Goal: Information Seeking & Learning: Learn about a topic

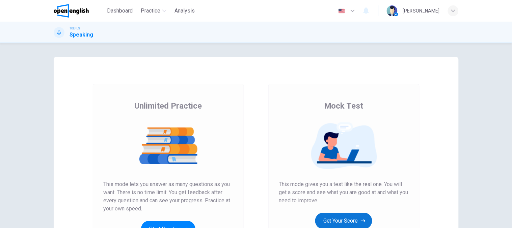
click at [327, 227] on button "Get Your Score" at bounding box center [343, 220] width 57 height 16
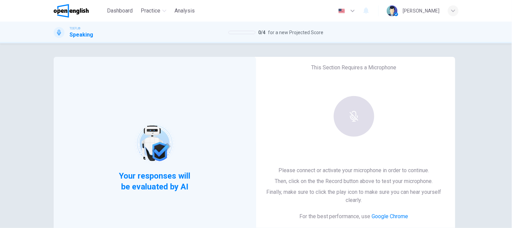
click at [202, 113] on div "Your responses will be evaluated by AI" at bounding box center [155, 157] width 203 height 200
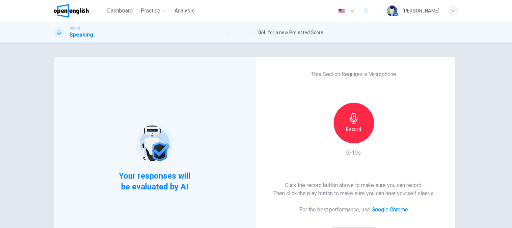
click at [343, 127] on div "Record" at bounding box center [354, 123] width 41 height 41
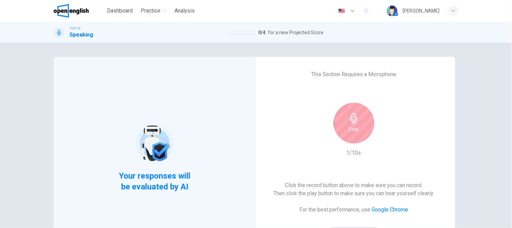
scroll to position [37, 0]
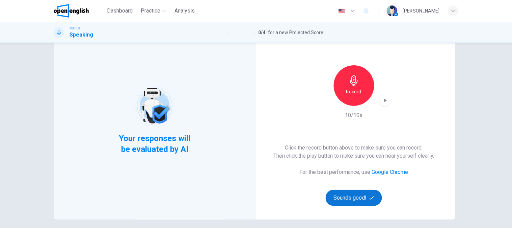
click at [370, 195] on icon "button" at bounding box center [372, 197] width 4 height 4
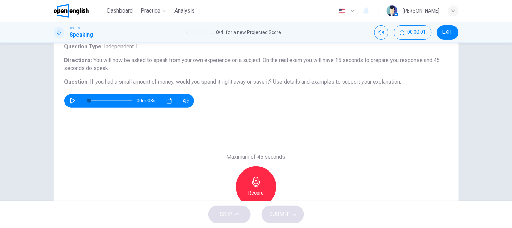
scroll to position [0, 0]
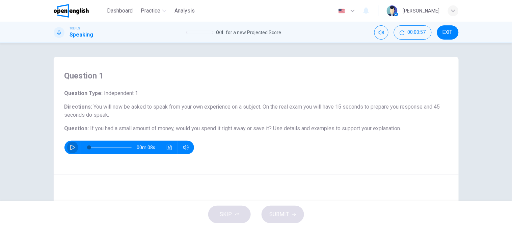
click at [70, 148] on icon "button" at bounding box center [72, 147] width 5 height 5
type input "*"
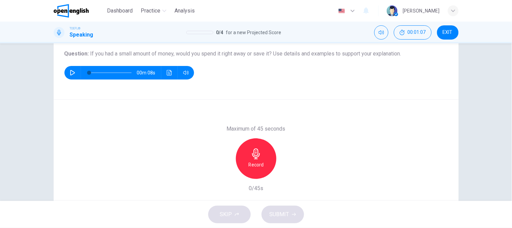
scroll to position [75, 0]
click at [248, 159] on div "Record" at bounding box center [256, 158] width 41 height 41
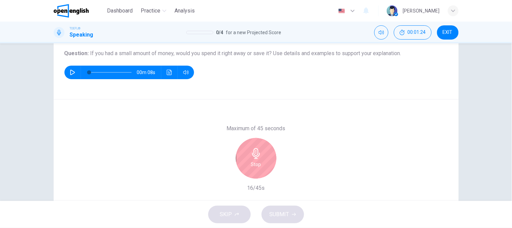
click at [261, 161] on div "Stop" at bounding box center [256, 158] width 41 height 41
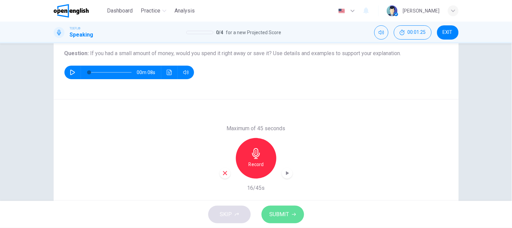
click at [283, 218] on span "SUBMIT" at bounding box center [280, 213] width 20 height 9
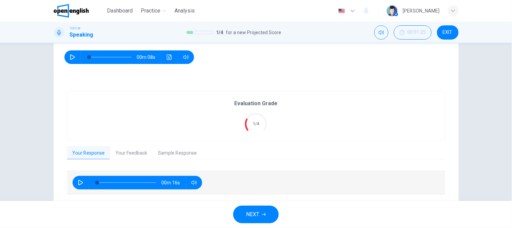
scroll to position [112, 0]
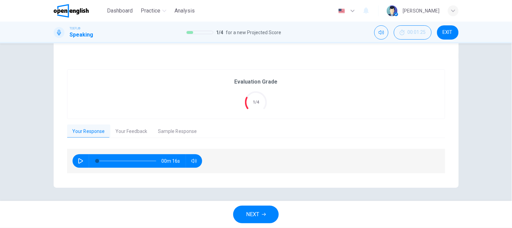
click at [75, 162] on button "button" at bounding box center [80, 161] width 11 height 14
click at [268, 175] on div "00m 01s" at bounding box center [256, 164] width 378 height 31
type input "*"
click at [249, 211] on span "NEXT" at bounding box center [252, 213] width 13 height 9
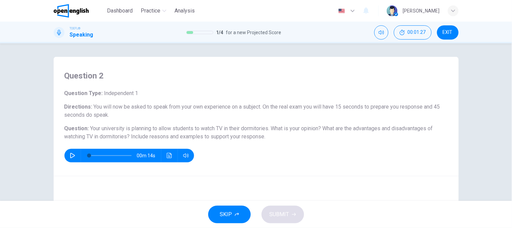
click at [67, 157] on button "button" at bounding box center [72, 156] width 11 height 14
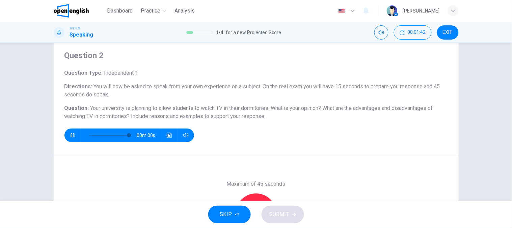
scroll to position [37, 0]
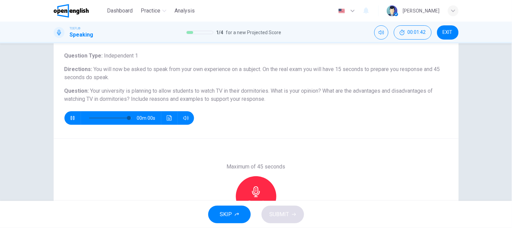
type input "*"
click at [254, 193] on icon "button" at bounding box center [256, 191] width 11 height 11
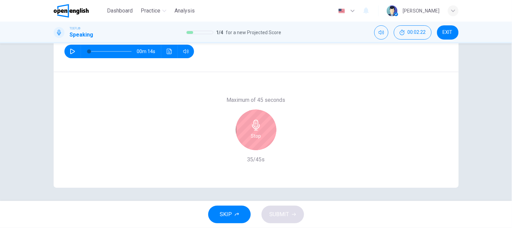
scroll to position [67, 0]
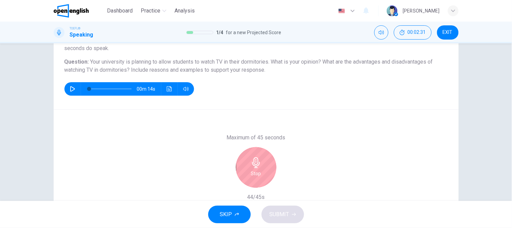
click at [261, 169] on div "Stop" at bounding box center [256, 167] width 41 height 41
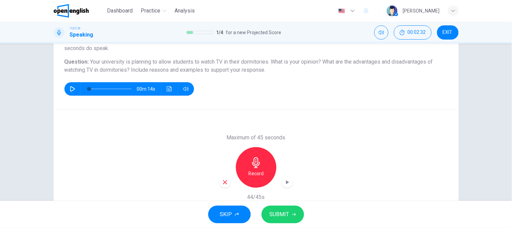
click at [270, 211] on span "SUBMIT" at bounding box center [280, 213] width 20 height 9
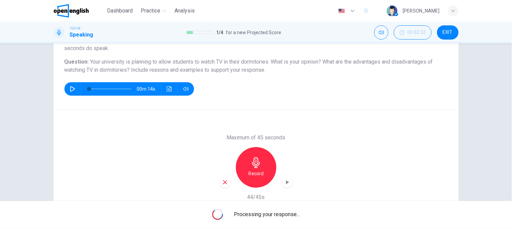
scroll to position [29, 0]
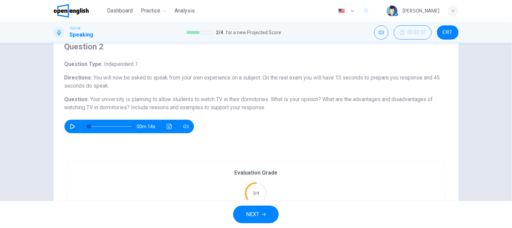
click at [474, 133] on div "Question 2 Question Type : Independent 1 Directions : You will now be asked to …" at bounding box center [256, 121] width 512 height 157
click at [250, 215] on span "NEXT" at bounding box center [252, 213] width 13 height 9
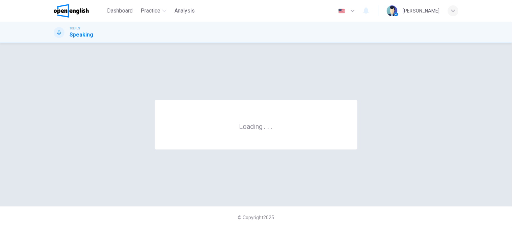
scroll to position [0, 0]
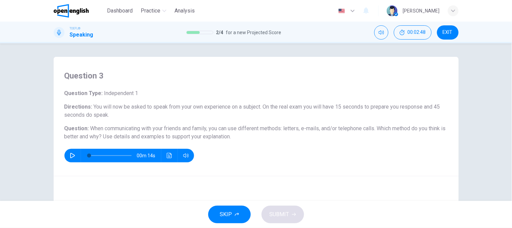
click at [72, 153] on icon "button" at bounding box center [72, 155] width 5 height 5
type input "*"
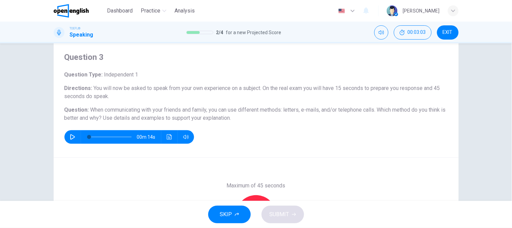
scroll to position [37, 0]
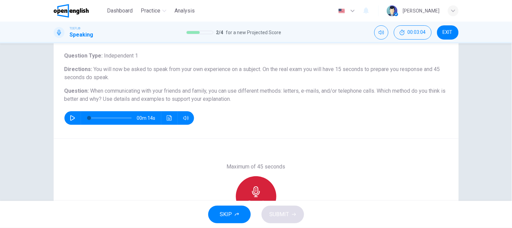
click at [247, 183] on div "Record" at bounding box center [256, 196] width 41 height 41
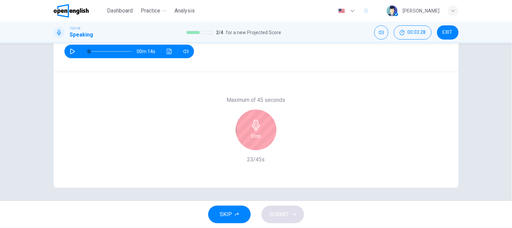
click at [255, 139] on h6 "Stop" at bounding box center [256, 136] width 10 height 8
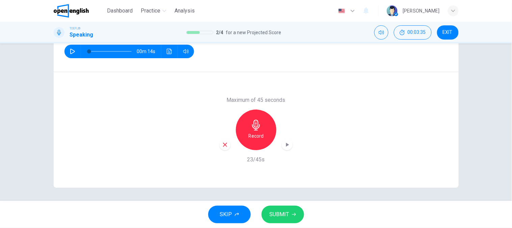
click at [289, 209] on span "SUBMIT" at bounding box center [280, 213] width 20 height 9
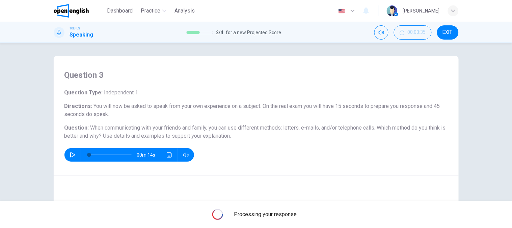
scroll to position [0, 0]
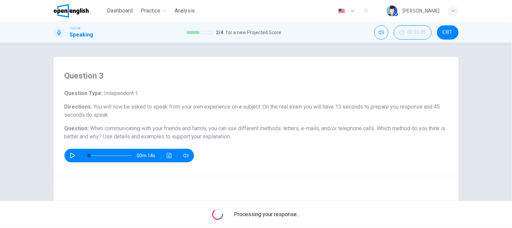
click at [353, 208] on div "Processing your response..." at bounding box center [256, 214] width 512 height 27
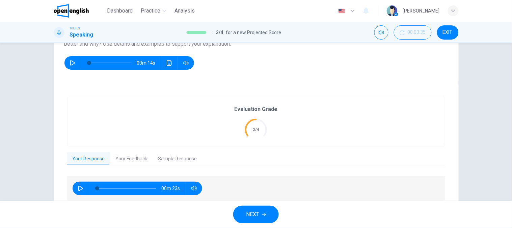
scroll to position [120, 0]
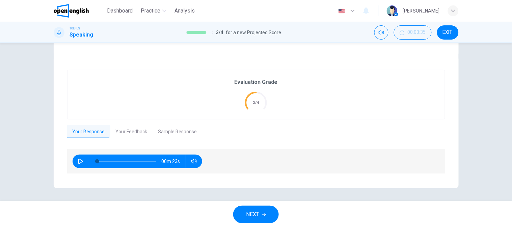
click at [261, 211] on button "NEXT" at bounding box center [256, 214] width 46 height 18
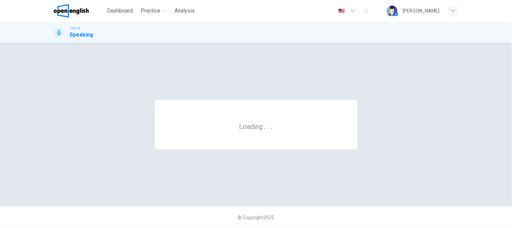
scroll to position [0, 0]
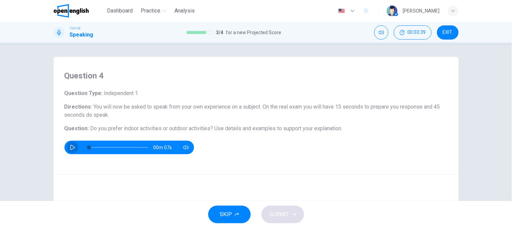
click at [68, 150] on button "button" at bounding box center [72, 147] width 11 height 14
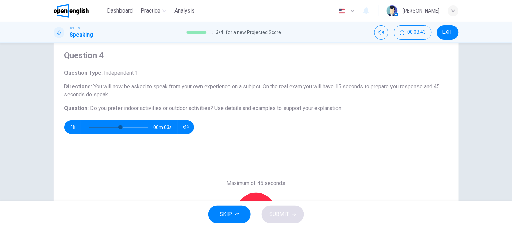
scroll to position [37, 0]
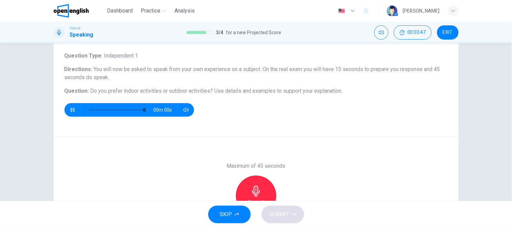
type input "*"
click at [255, 195] on icon "button" at bounding box center [256, 190] width 8 height 11
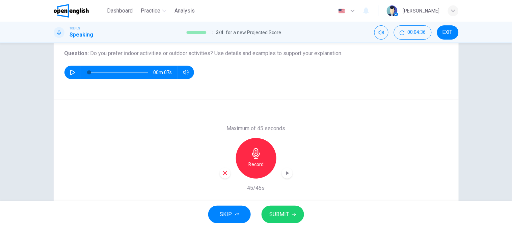
click at [259, 163] on h6 "Record" at bounding box center [255, 164] width 15 height 8
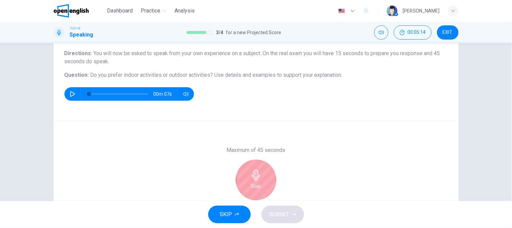
scroll to position [104, 0]
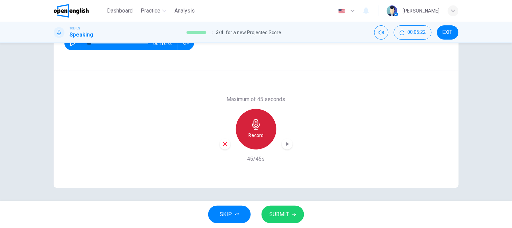
click at [269, 133] on div "Record" at bounding box center [256, 129] width 41 height 41
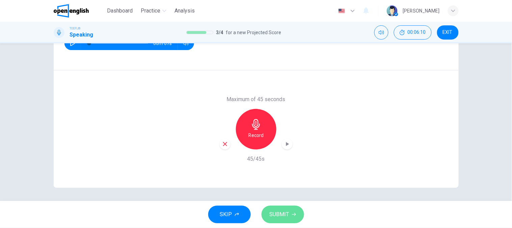
click at [270, 217] on span "SUBMIT" at bounding box center [280, 213] width 20 height 9
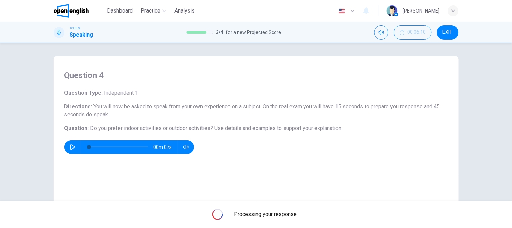
scroll to position [0, 0]
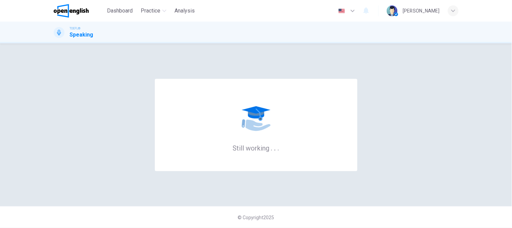
click at [451, 195] on div "Still working . . . © Copyright 2025" at bounding box center [256, 135] width 512 height 184
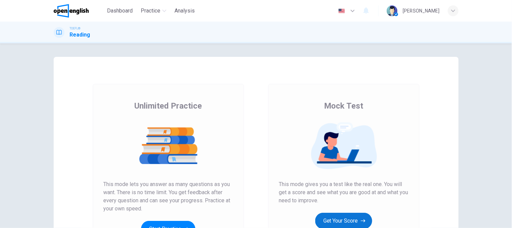
click at [340, 216] on button "Get Your Score" at bounding box center [343, 220] width 57 height 16
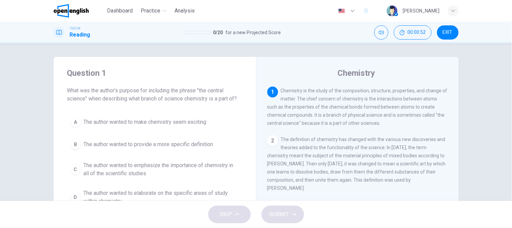
drag, startPoint x: 109, startPoint y: 92, endPoint x: 127, endPoint y: 91, distance: 17.9
click at [127, 91] on span "What was the author's purpose for including the phrase "the central science" wh…" at bounding box center [155, 94] width 176 height 16
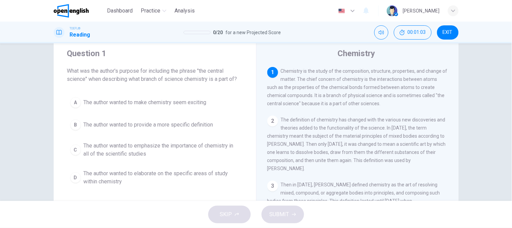
scroll to position [37, 0]
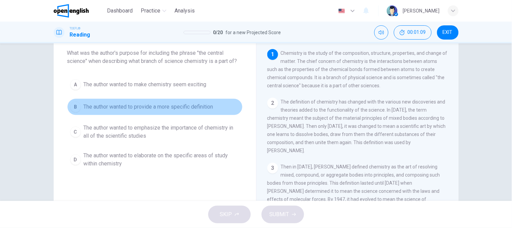
click at [149, 112] on button "B The author wanted to provide a more specific definition" at bounding box center [155, 106] width 176 height 17
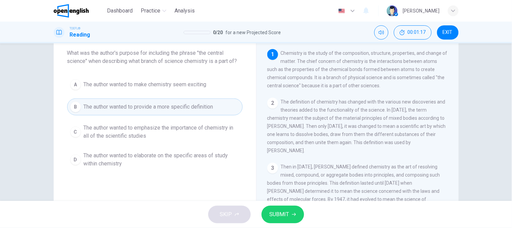
click at [149, 130] on span "The author wanted to emphasize the importance of chemistry in all of the scient…" at bounding box center [162, 132] width 156 height 16
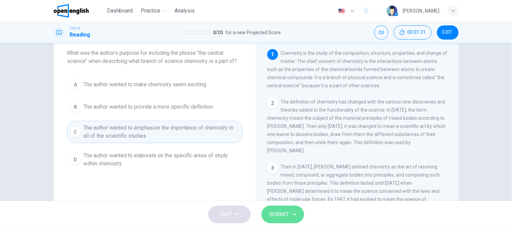
click at [296, 213] on button "SUBMIT" at bounding box center [283, 214] width 43 height 18
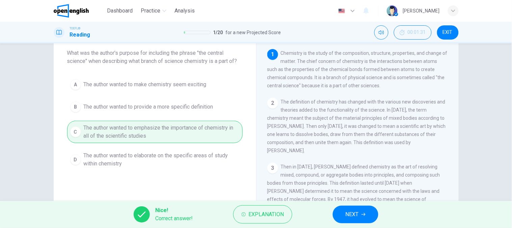
click at [356, 211] on span "NEXT" at bounding box center [352, 213] width 13 height 9
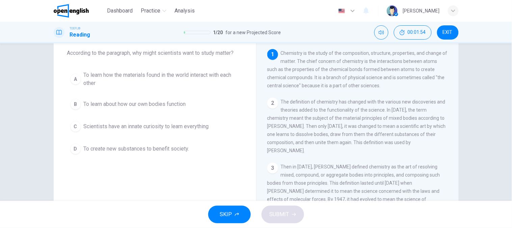
click at [217, 99] on button "B To learn about how our own bodies function" at bounding box center [155, 104] width 176 height 17
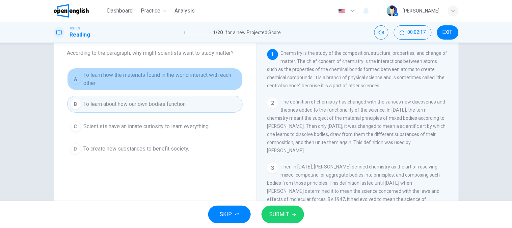
click at [160, 80] on span "To learn how the materials found in the world interact with each other" at bounding box center [162, 79] width 156 height 16
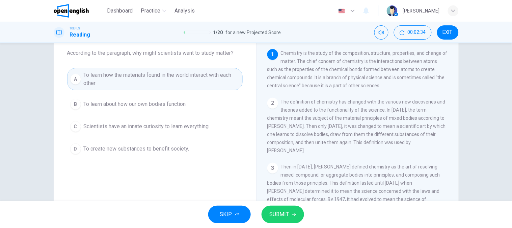
click at [286, 218] on span "SUBMIT" at bounding box center [280, 213] width 20 height 9
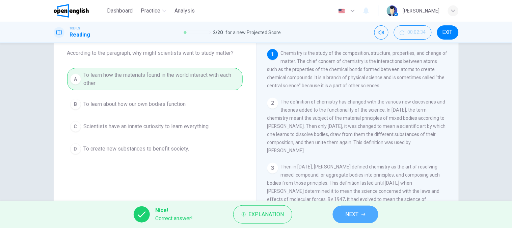
click at [366, 213] on button "NEXT" at bounding box center [356, 214] width 46 height 18
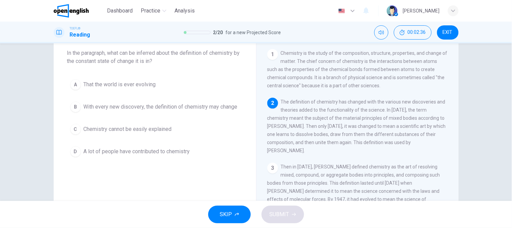
scroll to position [0, 0]
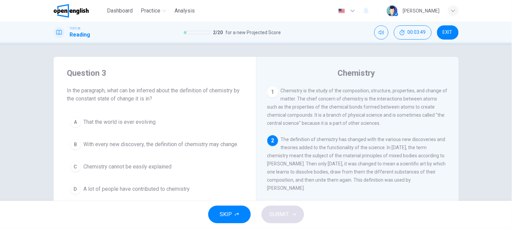
click at [148, 148] on span "With every new discovery, the definition of chemistry may change" at bounding box center [161, 144] width 154 height 8
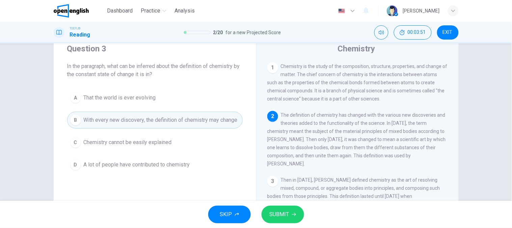
scroll to position [37, 0]
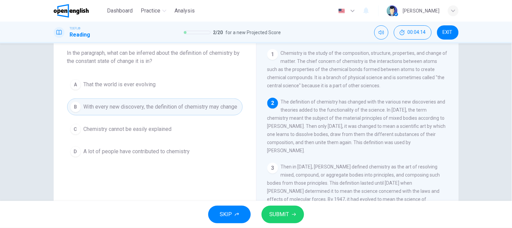
click at [295, 209] on button "SUBMIT" at bounding box center [283, 214] width 43 height 18
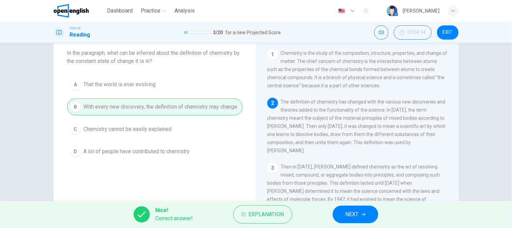
click at [349, 218] on span "NEXT" at bounding box center [352, 213] width 13 height 9
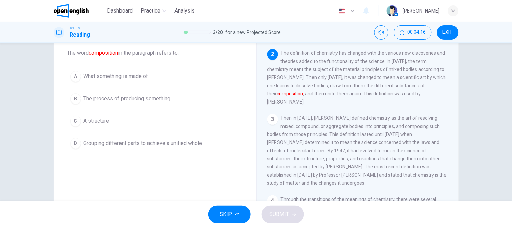
scroll to position [0, 0]
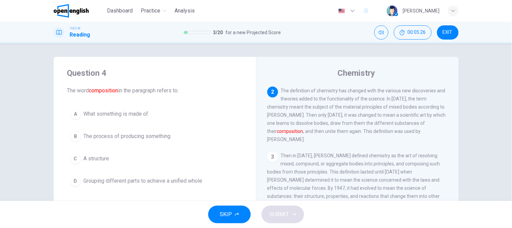
click at [133, 117] on span "What something is made of" at bounding box center [116, 114] width 65 height 8
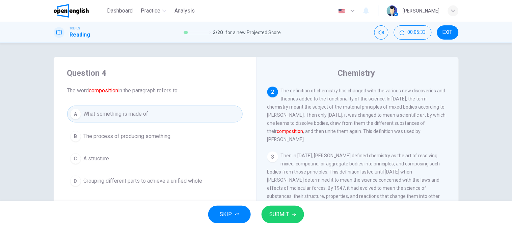
click at [133, 139] on span "The process of producing something" at bounding box center [127, 136] width 87 height 8
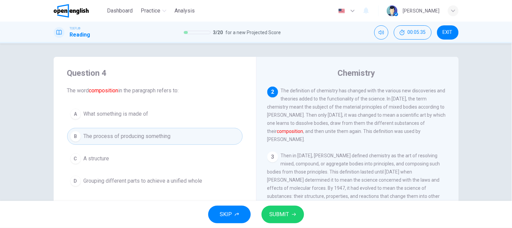
click at [188, 114] on button "A What something is made of" at bounding box center [155, 113] width 176 height 17
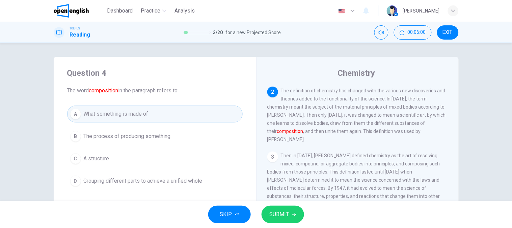
click at [39, 140] on div "Question 4 The word composition in the paragraph refers to: A What something is…" at bounding box center [256, 121] width 512 height 157
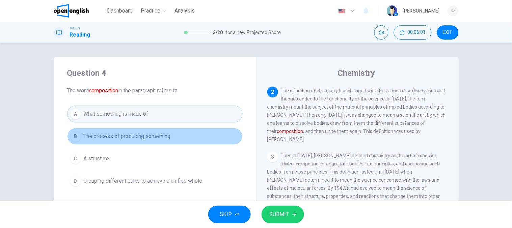
click at [154, 139] on span "The process of producing something" at bounding box center [127, 136] width 87 height 8
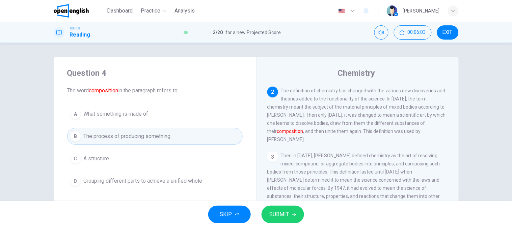
click at [264, 216] on button "SUBMIT" at bounding box center [283, 214] width 43 height 18
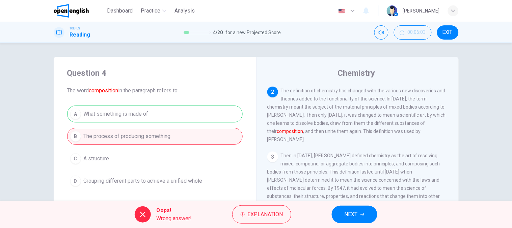
click at [367, 214] on button "NEXT" at bounding box center [355, 214] width 46 height 18
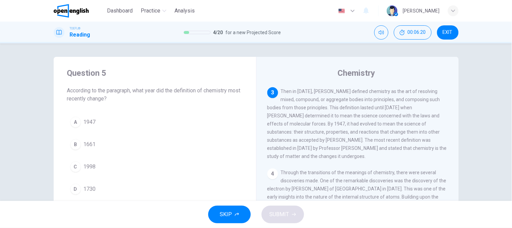
scroll to position [113, 0]
click at [8, 106] on div "Question 5 According to the paragraph, what year did the definition of chemistr…" at bounding box center [256, 121] width 512 height 157
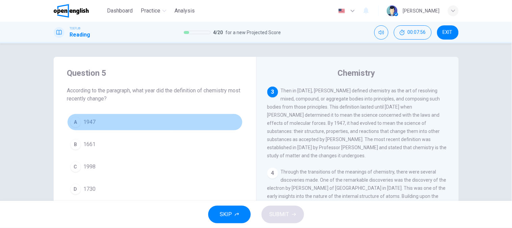
click at [90, 124] on span "1947" at bounding box center [90, 122] width 12 height 8
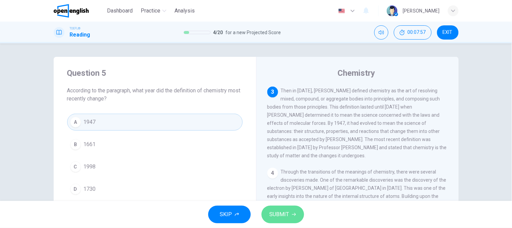
click at [275, 219] on button "SUBMIT" at bounding box center [283, 214] width 43 height 18
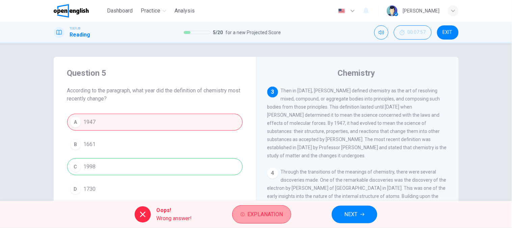
click at [274, 209] on button "Explanation" at bounding box center [261, 214] width 59 height 18
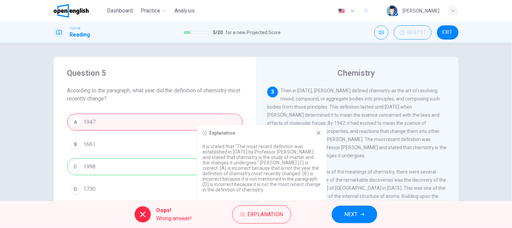
click at [320, 130] on icon at bounding box center [318, 132] width 5 height 5
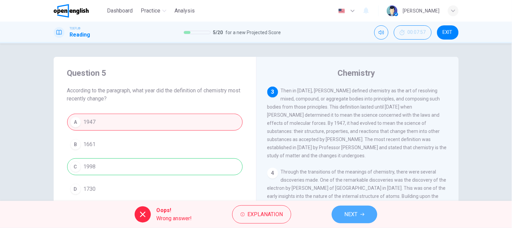
click at [354, 213] on span "NEXT" at bounding box center [351, 213] width 13 height 9
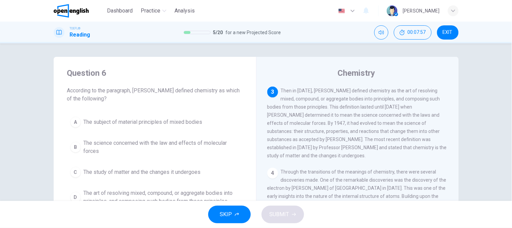
scroll to position [113, 0]
click at [111, 88] on span "According to the paragraph, Georg Ernst Stahl defined chemistry as which of the…" at bounding box center [155, 94] width 176 height 16
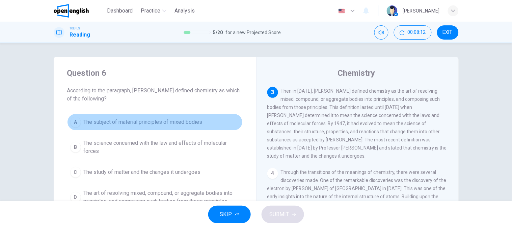
click at [134, 128] on button "A The subject of material principles of mixed bodies" at bounding box center [155, 121] width 176 height 17
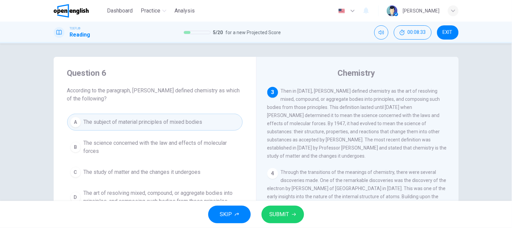
click at [381, 99] on span "Then in 1730, Georg Ernst Stahl defined chemistry as the art of resolving mixed…" at bounding box center [357, 123] width 180 height 70
drag, startPoint x: 302, startPoint y: 108, endPoint x: 319, endPoint y: 109, distance: 17.6
click at [319, 109] on span "Then in 1730, Georg Ernst Stahl defined chemistry as the art of resolving mixed…" at bounding box center [357, 123] width 180 height 70
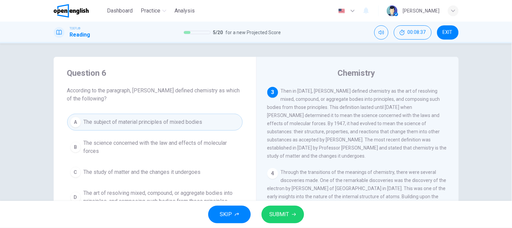
click at [319, 109] on span "Then in 1730, Georg Ernst Stahl defined chemistry as the art of resolving mixed…" at bounding box center [357, 123] width 180 height 70
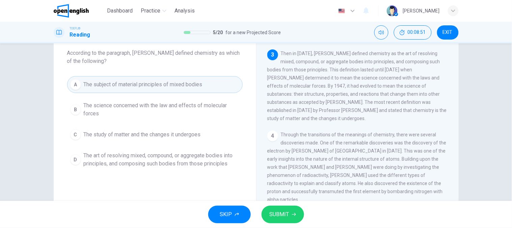
click at [115, 138] on span "The study of matter and the changes it undergoes" at bounding box center [142, 134] width 117 height 8
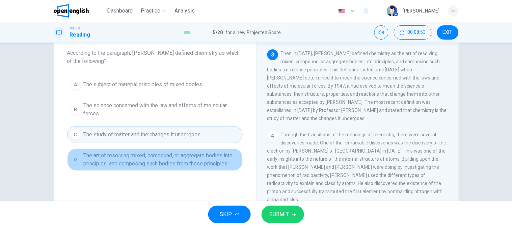
click at [117, 150] on button "D The art of resolving mixed, compound, or aggregate bodies into principles, an…" at bounding box center [155, 159] width 176 height 22
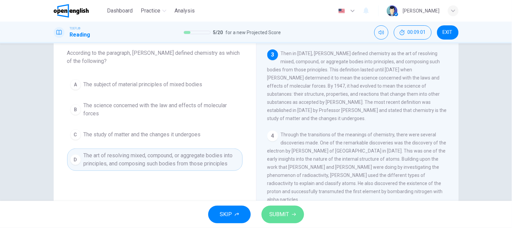
click at [271, 211] on span "SUBMIT" at bounding box center [280, 213] width 20 height 9
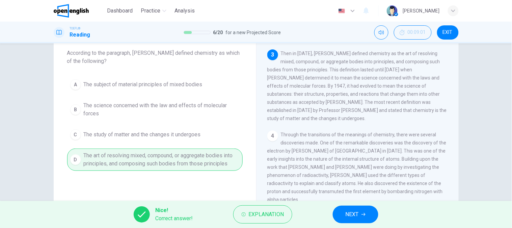
click at [367, 211] on button "NEXT" at bounding box center [356, 214] width 46 height 18
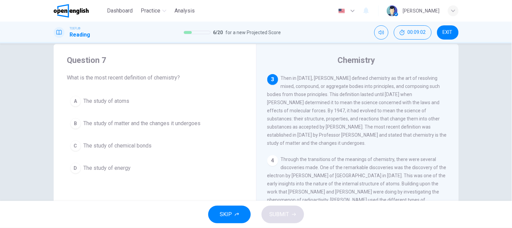
scroll to position [0, 0]
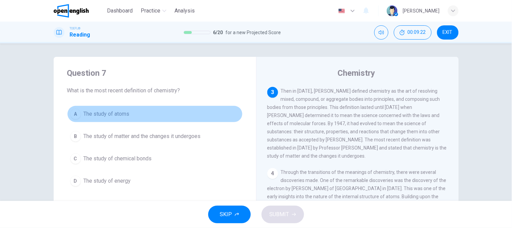
click at [105, 112] on span "The study of atoms" at bounding box center [107, 114] width 46 height 8
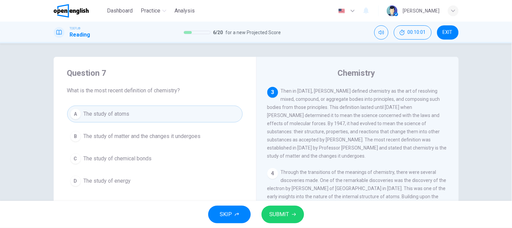
click at [171, 136] on span "The study of matter and the changes it undergoes" at bounding box center [142, 136] width 117 height 8
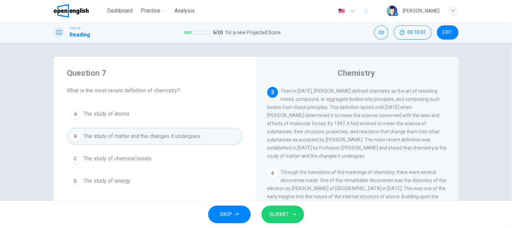
click at [283, 211] on span "SUBMIT" at bounding box center [280, 213] width 20 height 9
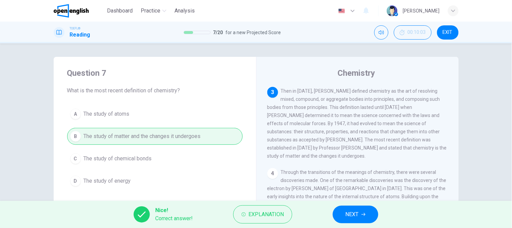
click at [385, 211] on div "Nice! Correct answer! Explanation NEXT" at bounding box center [256, 214] width 512 height 27
click at [376, 212] on button "NEXT" at bounding box center [356, 214] width 46 height 18
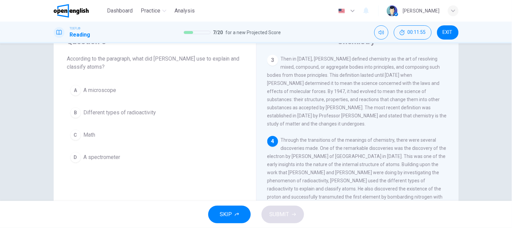
scroll to position [29, 0]
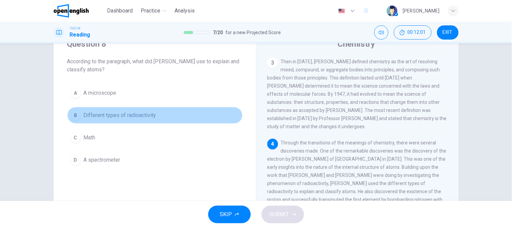
click at [100, 114] on span "Different types of radioactivity" at bounding box center [120, 115] width 73 height 8
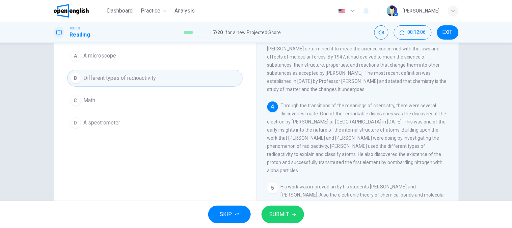
scroll to position [67, 0]
click at [283, 213] on span "SUBMIT" at bounding box center [280, 213] width 20 height 9
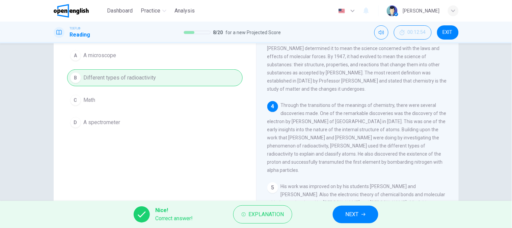
click at [377, 213] on button "NEXT" at bounding box center [356, 214] width 46 height 18
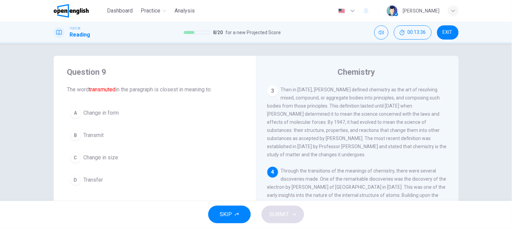
scroll to position [0, 0]
click at [121, 117] on button "A Change in form" at bounding box center [155, 113] width 176 height 17
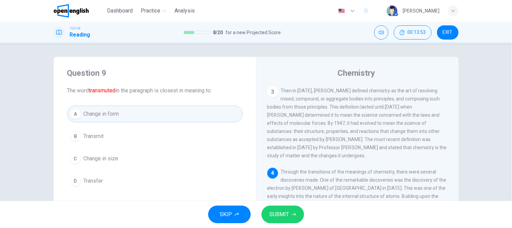
click at [268, 213] on button "SUBMIT" at bounding box center [283, 214] width 43 height 18
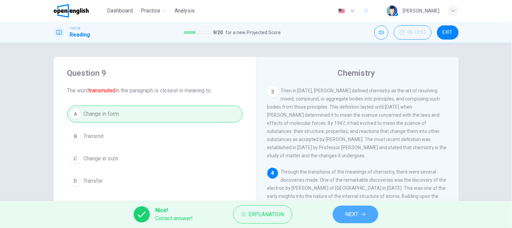
click at [359, 217] on span "NEXT" at bounding box center [352, 213] width 13 height 9
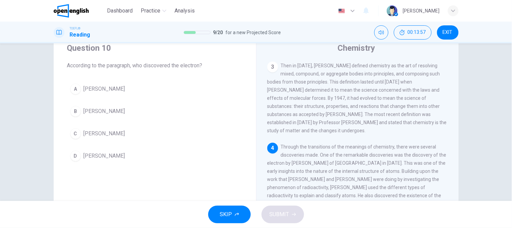
scroll to position [37, 0]
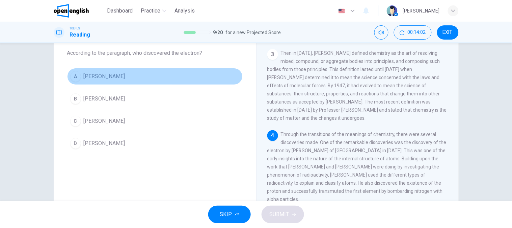
click at [130, 81] on button "A JJ Thomson" at bounding box center [155, 76] width 176 height 17
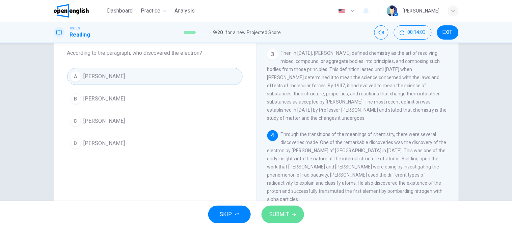
click at [293, 211] on button "SUBMIT" at bounding box center [283, 214] width 43 height 18
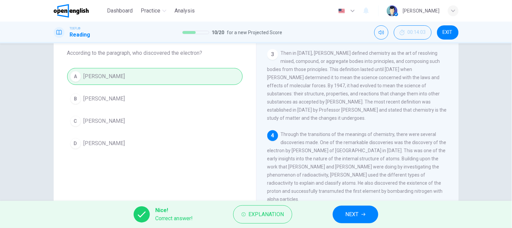
click at [366, 214] on icon "button" at bounding box center [364, 214] width 4 height 3
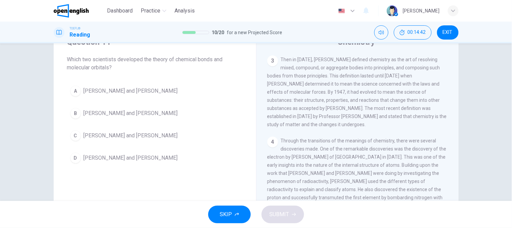
scroll to position [29, 0]
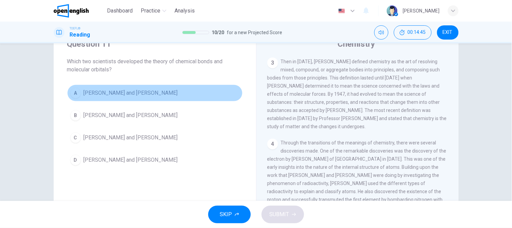
click at [137, 92] on span "Linus Pauling and Gilbert Lewis" at bounding box center [131, 93] width 94 height 8
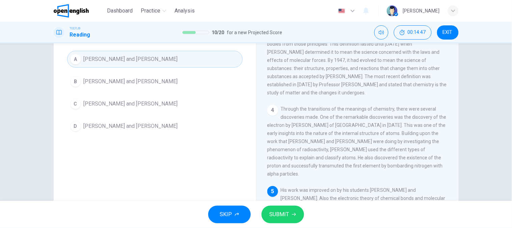
scroll to position [104, 0]
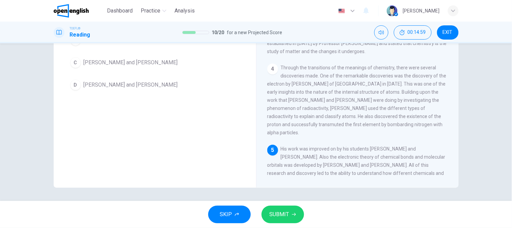
click at [282, 217] on span "SUBMIT" at bounding box center [280, 213] width 20 height 9
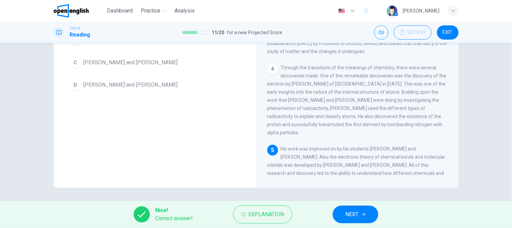
click at [359, 210] on span "NEXT" at bounding box center [352, 213] width 13 height 9
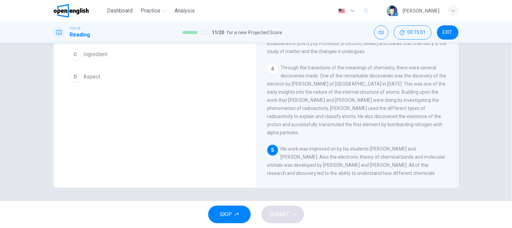
scroll to position [0, 0]
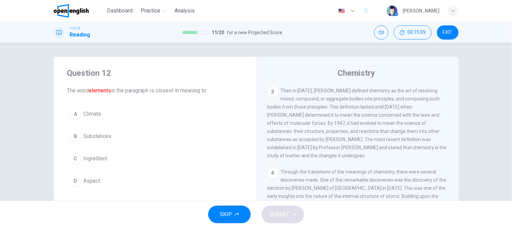
click at [131, 129] on button "B Substances" at bounding box center [155, 136] width 176 height 17
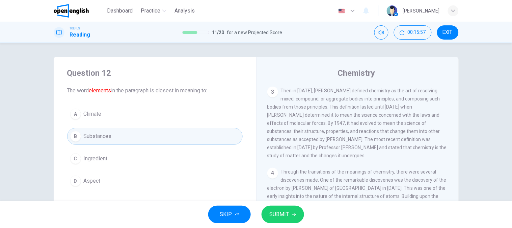
drag, startPoint x: 181, startPoint y: 139, endPoint x: 191, endPoint y: 149, distance: 14.6
click at [181, 139] on button "B Substances" at bounding box center [155, 136] width 176 height 17
click at [298, 212] on button "SUBMIT" at bounding box center [283, 214] width 43 height 18
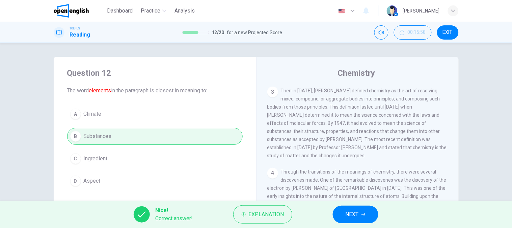
click at [360, 215] on button "NEXT" at bounding box center [356, 214] width 46 height 18
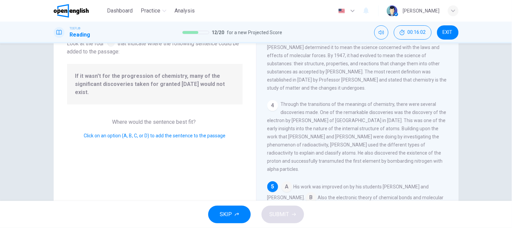
scroll to position [67, 0]
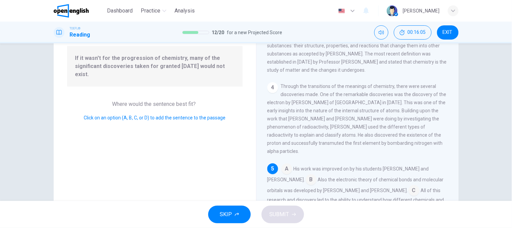
click at [306, 175] on input at bounding box center [311, 180] width 11 height 11
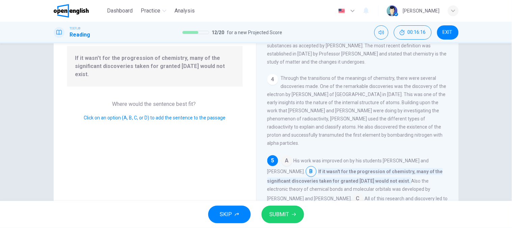
scroll to position [104, 0]
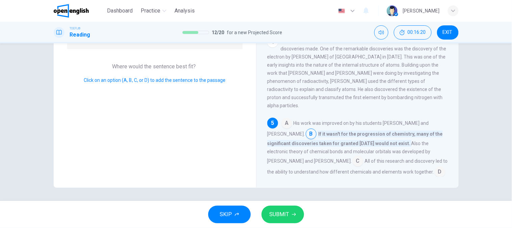
click at [353, 156] on input at bounding box center [358, 161] width 11 height 11
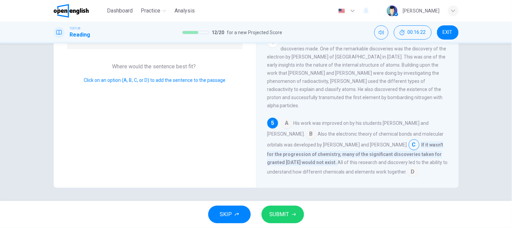
click at [287, 118] on input at bounding box center [287, 123] width 11 height 11
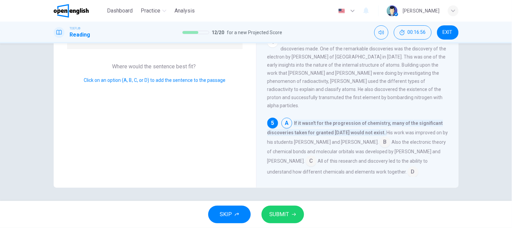
click at [408, 167] on input at bounding box center [413, 172] width 11 height 11
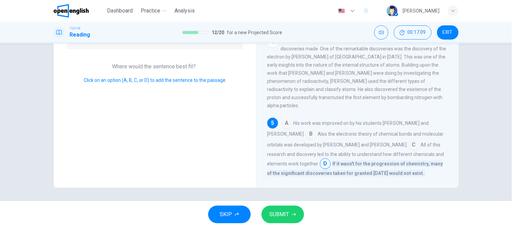
click at [282, 210] on span "SUBMIT" at bounding box center [280, 213] width 20 height 9
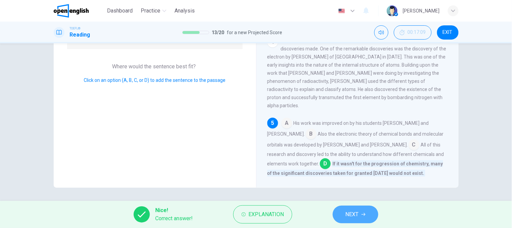
click at [356, 208] on button "NEXT" at bounding box center [356, 214] width 46 height 18
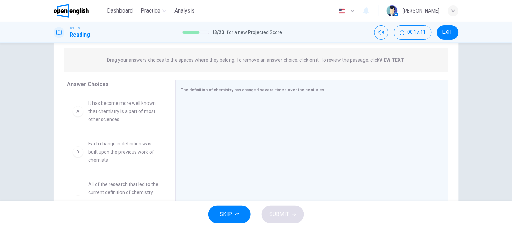
scroll to position [67, 0]
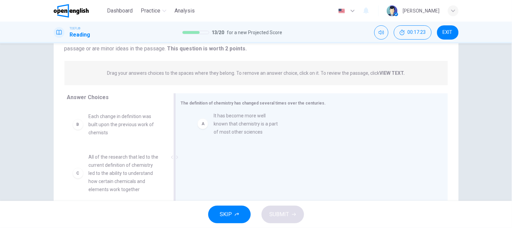
drag, startPoint x: 129, startPoint y: 120, endPoint x: 259, endPoint y: 119, distance: 129.7
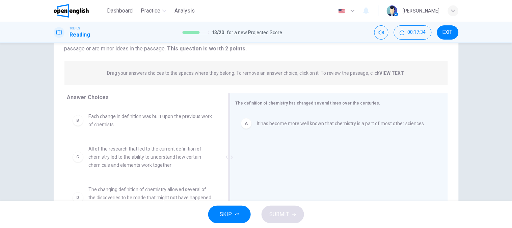
drag, startPoint x: 169, startPoint y: 109, endPoint x: 228, endPoint y: 132, distance: 62.6
click at [228, 132] on div at bounding box center [229, 157] width 8 height 128
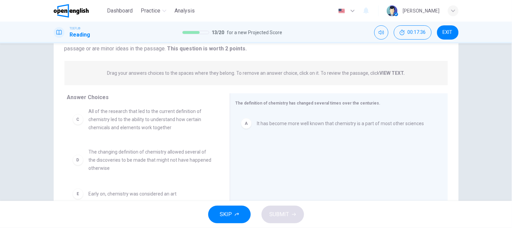
scroll to position [0, 0]
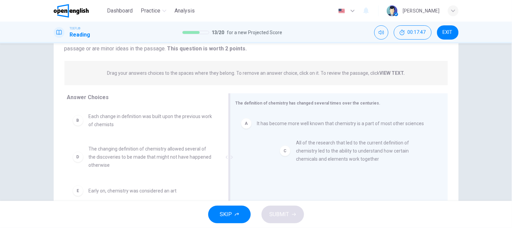
drag, startPoint x: 136, startPoint y: 162, endPoint x: 349, endPoint y: 156, distance: 212.8
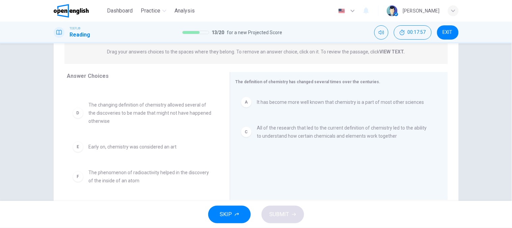
scroll to position [104, 0]
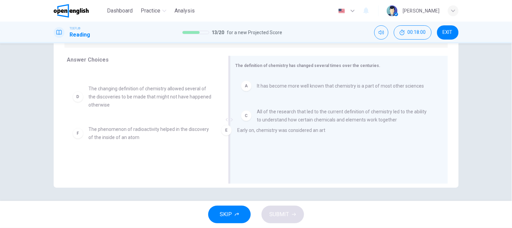
drag, startPoint x: 139, startPoint y: 135, endPoint x: 292, endPoint y: 136, distance: 153.0
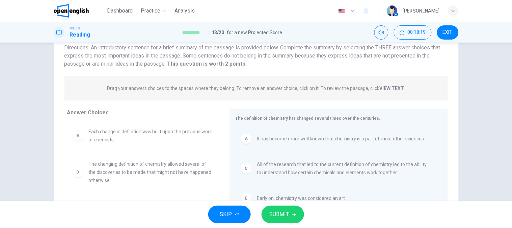
scroll to position [0, 0]
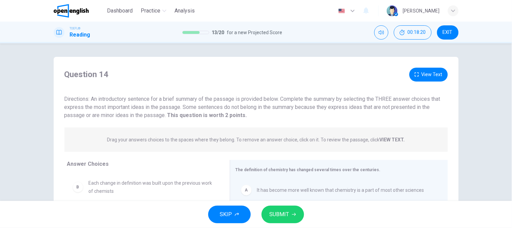
drag, startPoint x: 124, startPoint y: 110, endPoint x: 188, endPoint y: 109, distance: 64.5
click at [188, 109] on div "Directions: An introductory sentence for a brief summary of the passage is prov…" at bounding box center [256, 107] width 384 height 24
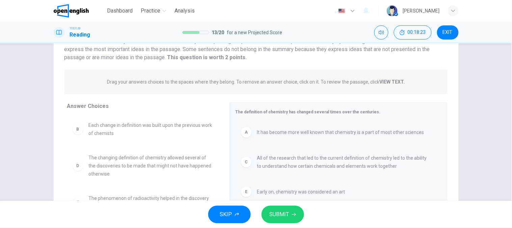
scroll to position [75, 0]
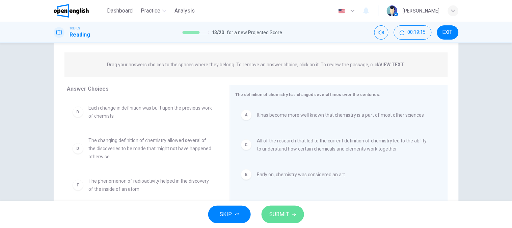
click at [279, 209] on span "SUBMIT" at bounding box center [280, 213] width 20 height 9
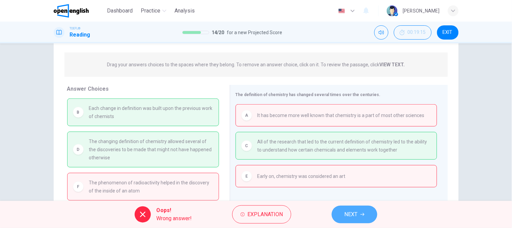
click at [352, 215] on span "NEXT" at bounding box center [351, 213] width 13 height 9
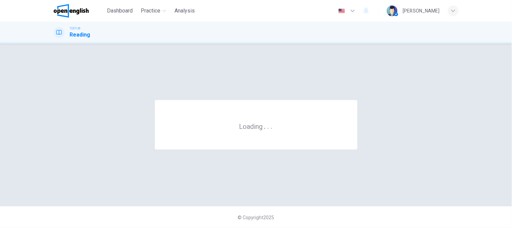
scroll to position [0, 0]
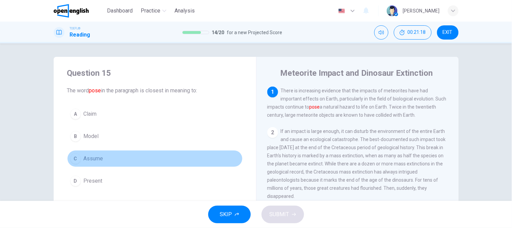
click at [89, 162] on span "Assume" at bounding box center [94, 158] width 20 height 8
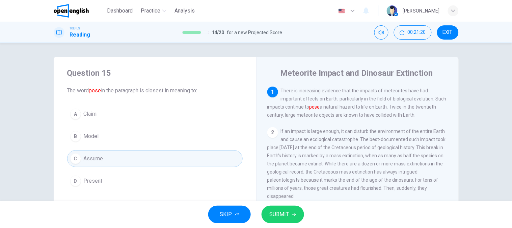
click at [281, 216] on span "SUBMIT" at bounding box center [280, 213] width 20 height 9
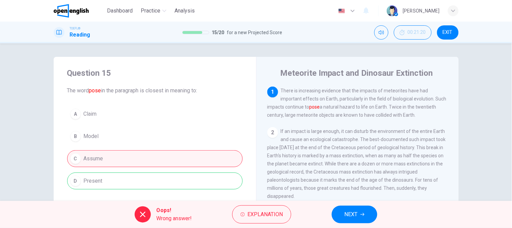
click at [102, 181] on div "A Claim B Model C Assume D Present" at bounding box center [155, 147] width 176 height 84
click at [340, 221] on button "NEXT" at bounding box center [355, 214] width 46 height 18
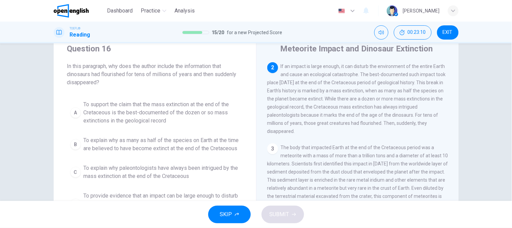
scroll to position [37, 0]
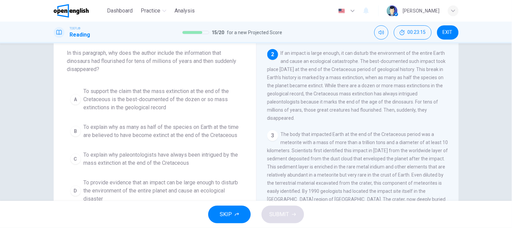
click at [149, 109] on span "To support the claim that the mass extinction at the end of the Cretaceous is t…" at bounding box center [162, 99] width 156 height 24
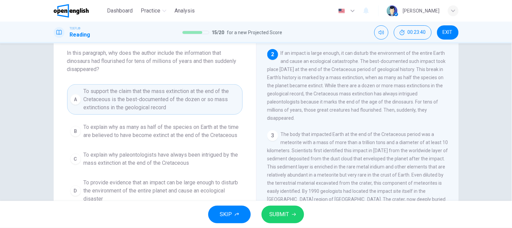
click at [143, 139] on span "To explain why as many as half of the species on Earth at the time are believed…" at bounding box center [162, 131] width 156 height 16
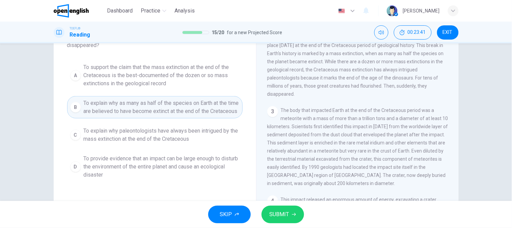
scroll to position [75, 0]
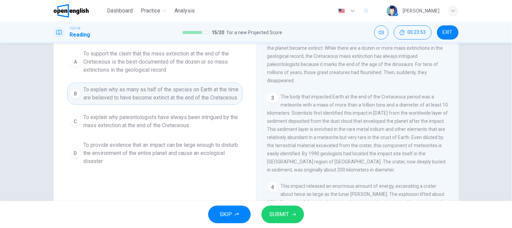
click at [128, 157] on span "To provide evidence that an impact can be large enough to disturb the environme…" at bounding box center [162, 153] width 156 height 24
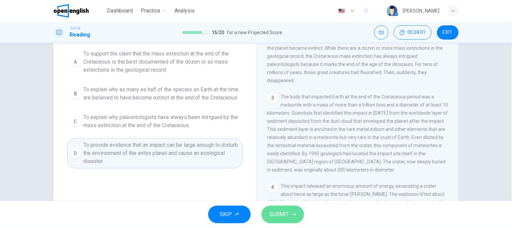
click at [286, 215] on span "SUBMIT" at bounding box center [280, 213] width 20 height 9
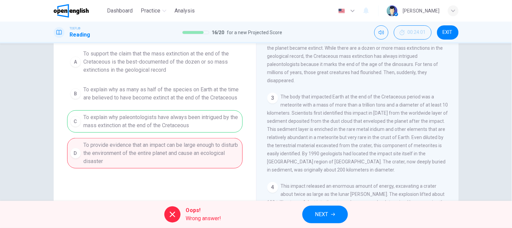
click at [164, 138] on div "A To support the claim that the mass extinction at the end of the Cretaceous is…" at bounding box center [155, 108] width 176 height 122
click at [321, 214] on span "NEXT" at bounding box center [321, 213] width 13 height 9
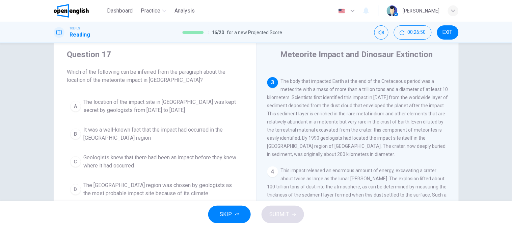
scroll to position [37, 0]
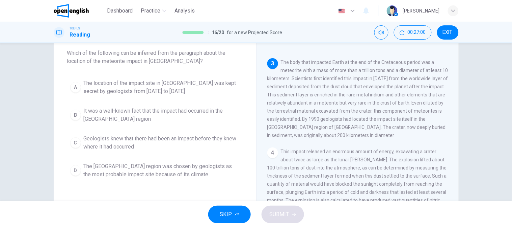
click at [169, 151] on button "C Geologists knew that there had been an impact before they knew where it had o…" at bounding box center [155, 142] width 176 height 22
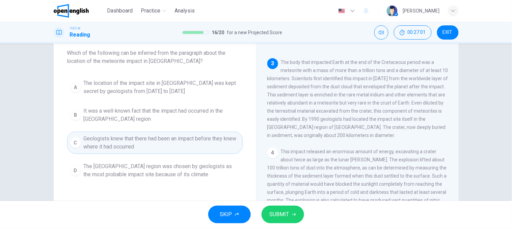
click at [131, 178] on span "The Yucatán region was chosen by geologists as the most probable impact site be…" at bounding box center [162, 170] width 156 height 16
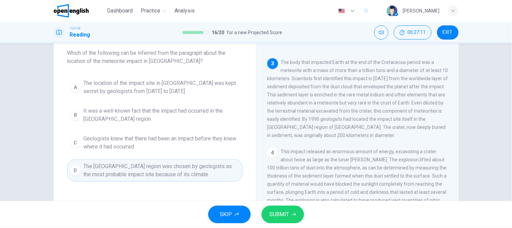
click at [163, 120] on span "It was a well-known fact that the impact had occurred in the Yucatán region" at bounding box center [162, 115] width 156 height 16
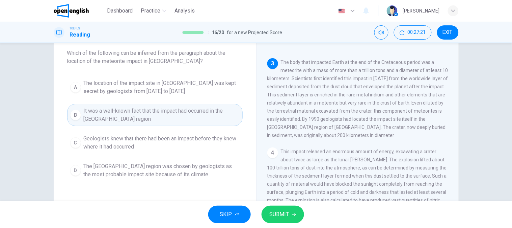
click at [109, 147] on span "Geologists knew that there had been an impact before they knew where it had occ…" at bounding box center [162, 142] width 156 height 16
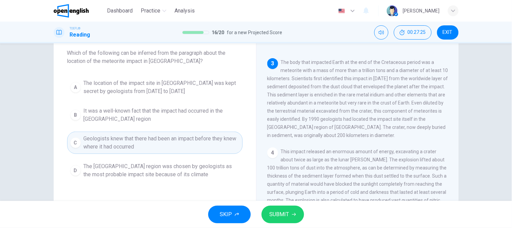
click at [166, 97] on button "A The location of the impact site in Mexico was kept secret by geologists from …" at bounding box center [155, 87] width 176 height 22
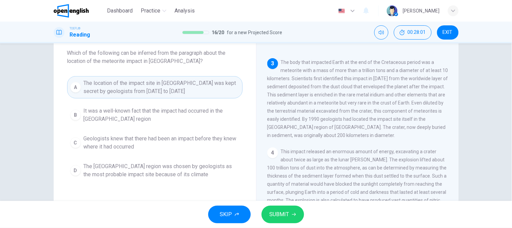
click at [186, 121] on span "It was a well-known fact that the impact had occurred in the Yucatán region" at bounding box center [162, 115] width 156 height 16
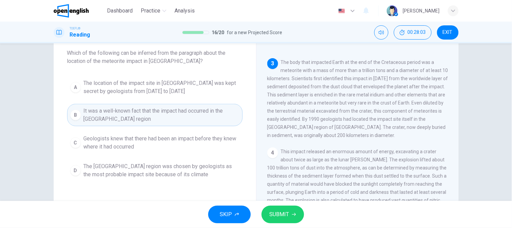
click at [185, 138] on span "Geologists knew that there had been an impact before they knew where it had occ…" at bounding box center [162, 142] width 156 height 16
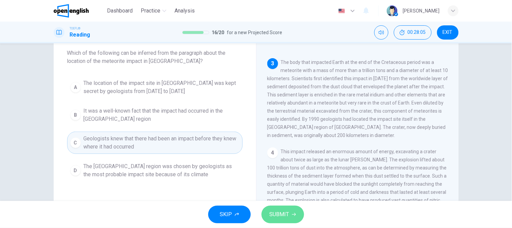
click at [285, 210] on span "SUBMIT" at bounding box center [280, 213] width 20 height 9
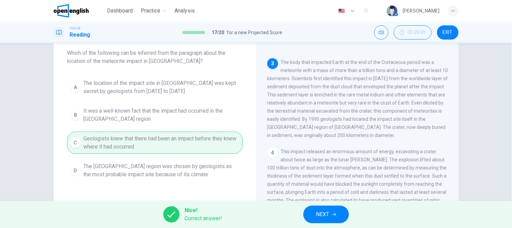
click at [340, 215] on button "NEXT" at bounding box center [327, 214] width 46 height 18
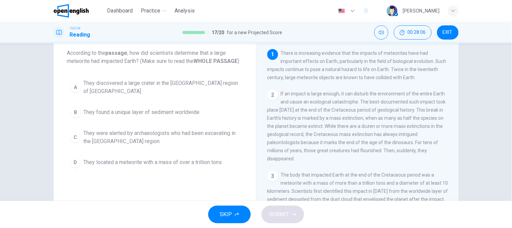
scroll to position [0, 0]
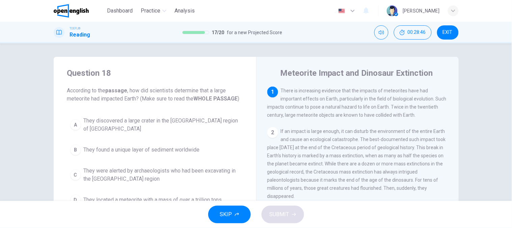
drag, startPoint x: 120, startPoint y: 106, endPoint x: 143, endPoint y: 109, distance: 23.1
click at [143, 109] on div "Question 18 According to the passage , how did scientists determine that a larg…" at bounding box center [155, 138] width 203 height 162
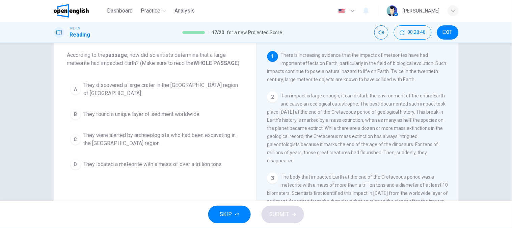
scroll to position [37, 0]
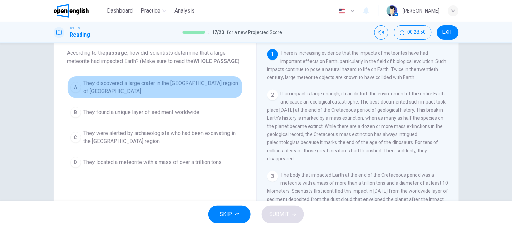
click at [171, 90] on button "A They discovered a large crater in the Yucatán region of Mexico" at bounding box center [155, 87] width 176 height 22
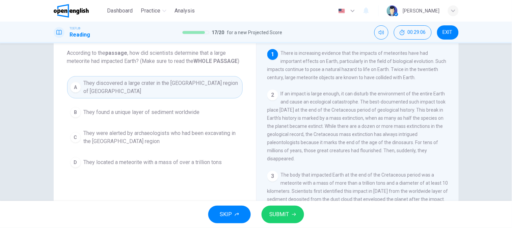
scroll to position [0, 0]
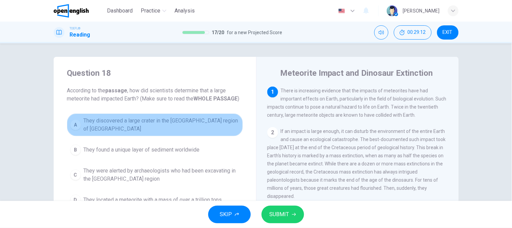
click at [180, 129] on button "A They discovered a large crater in the Yucatán region of Mexico" at bounding box center [155, 124] width 176 height 22
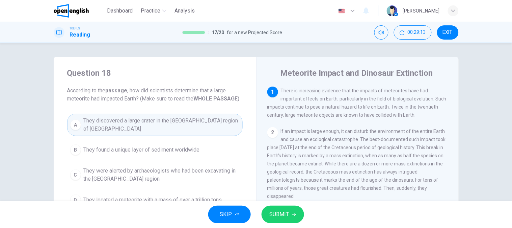
click at [274, 204] on div "SKIP SUBMIT" at bounding box center [256, 214] width 512 height 27
click at [274, 215] on span "SUBMIT" at bounding box center [280, 213] width 20 height 9
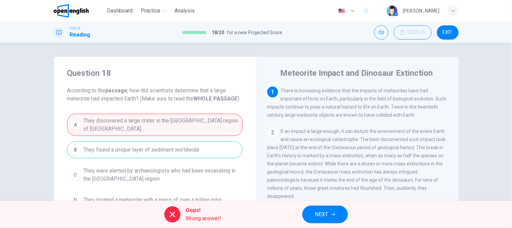
click at [184, 149] on div "A They discovered a large crater in the Yucatán region of Mexico B They found a…" at bounding box center [155, 160] width 176 height 95
click at [302, 210] on div "Oops! Wrong answer! NEXT" at bounding box center [256, 214] width 512 height 27
click at [308, 214] on button "NEXT" at bounding box center [326, 214] width 46 height 18
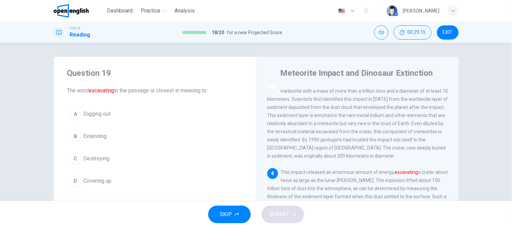
scroll to position [173, 0]
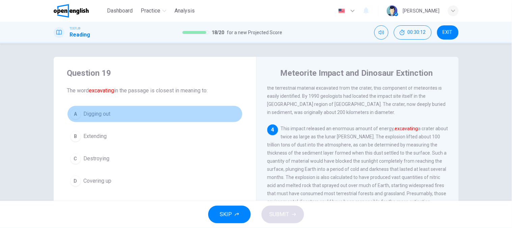
drag, startPoint x: 87, startPoint y: 109, endPoint x: 84, endPoint y: 111, distance: 3.6
click at [87, 110] on span "Digging out" at bounding box center [97, 114] width 27 height 8
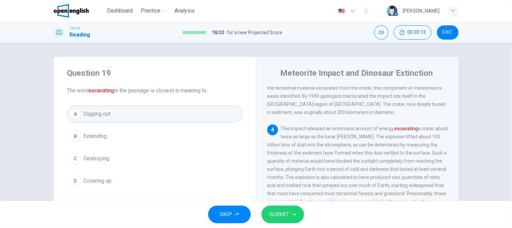
click at [275, 209] on button "SUBMIT" at bounding box center [283, 214] width 43 height 18
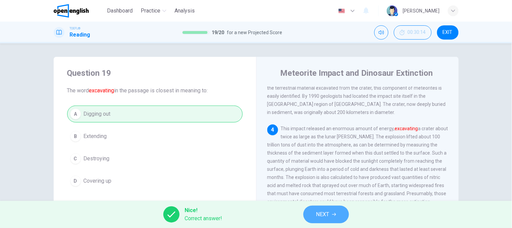
click at [316, 209] on button "NEXT" at bounding box center [327, 214] width 46 height 18
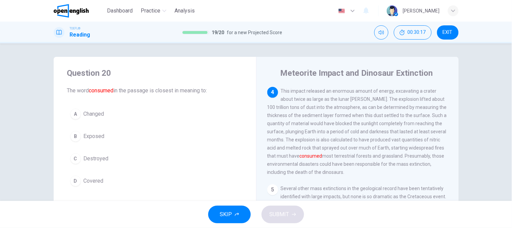
click at [114, 136] on button "B Exposed" at bounding box center [155, 136] width 176 height 17
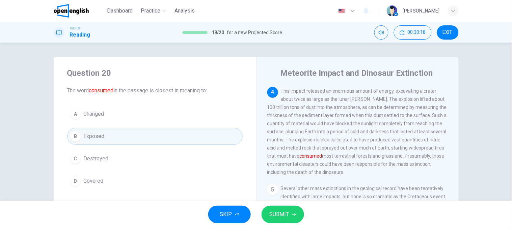
click at [103, 163] on button "C Destroyed" at bounding box center [155, 158] width 176 height 17
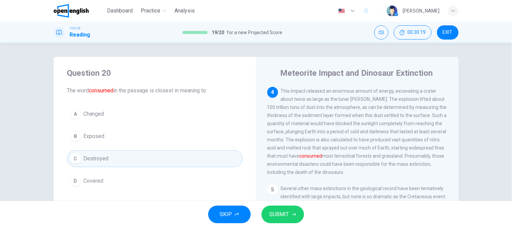
click at [100, 178] on span "Covered" at bounding box center [94, 181] width 20 height 8
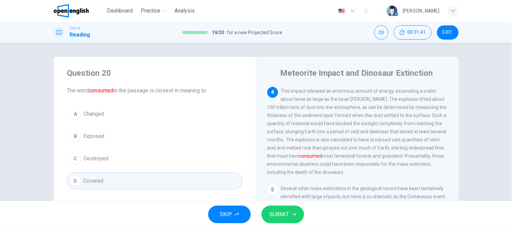
click at [127, 194] on div "Question 20 The word consumed in the passage is closest in meaning to: A Change…" at bounding box center [155, 128] width 203 height 143
click at [133, 184] on button "D Covered" at bounding box center [155, 180] width 176 height 17
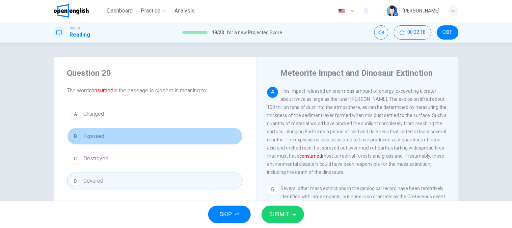
click at [131, 133] on button "B Exposed" at bounding box center [155, 136] width 176 height 17
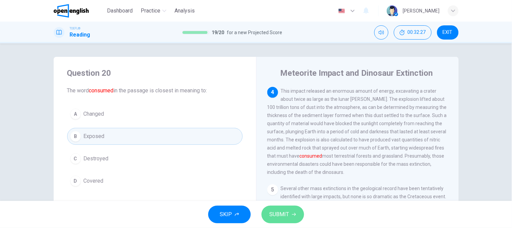
click at [289, 215] on button "SUBMIT" at bounding box center [283, 214] width 43 height 18
